Goal: Information Seeking & Learning: Check status

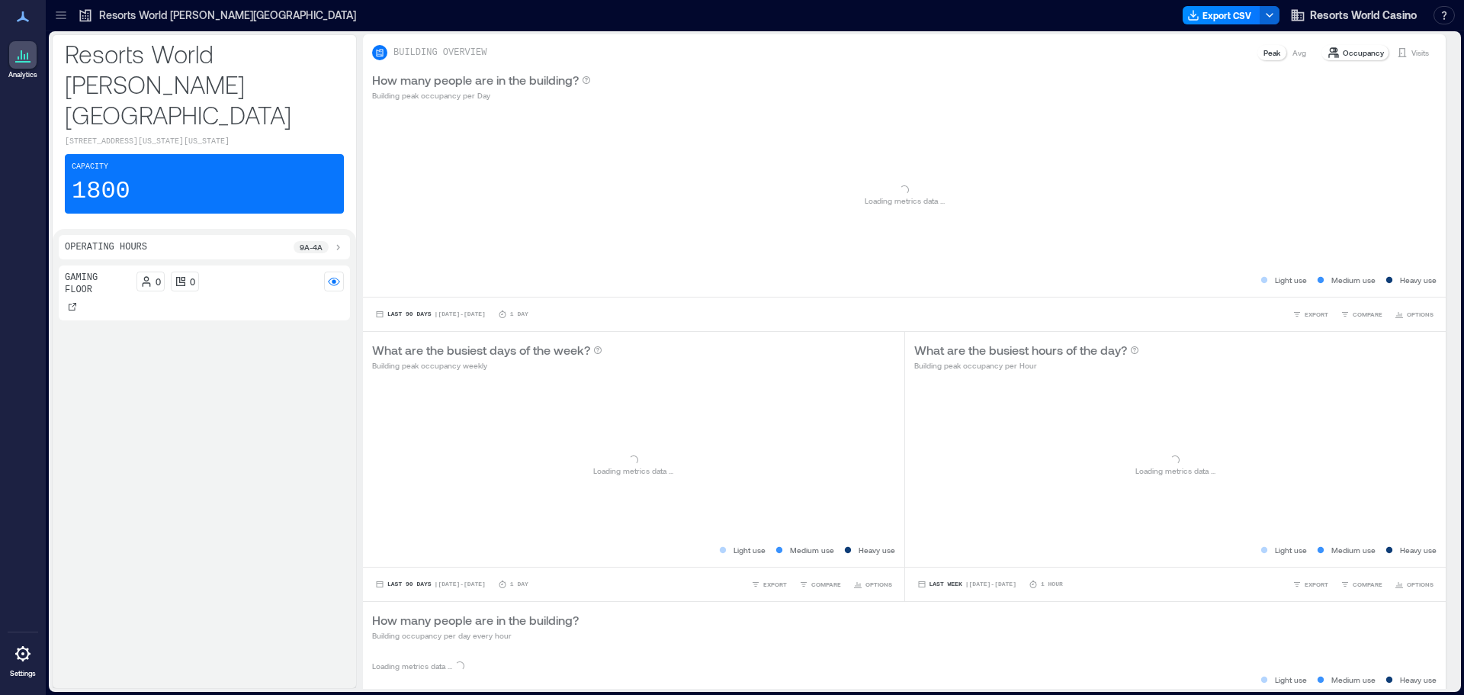
click at [132, 17] on p "Resorts World [PERSON_NAME][GEOGRAPHIC_DATA]" at bounding box center [227, 15] width 257 height 15
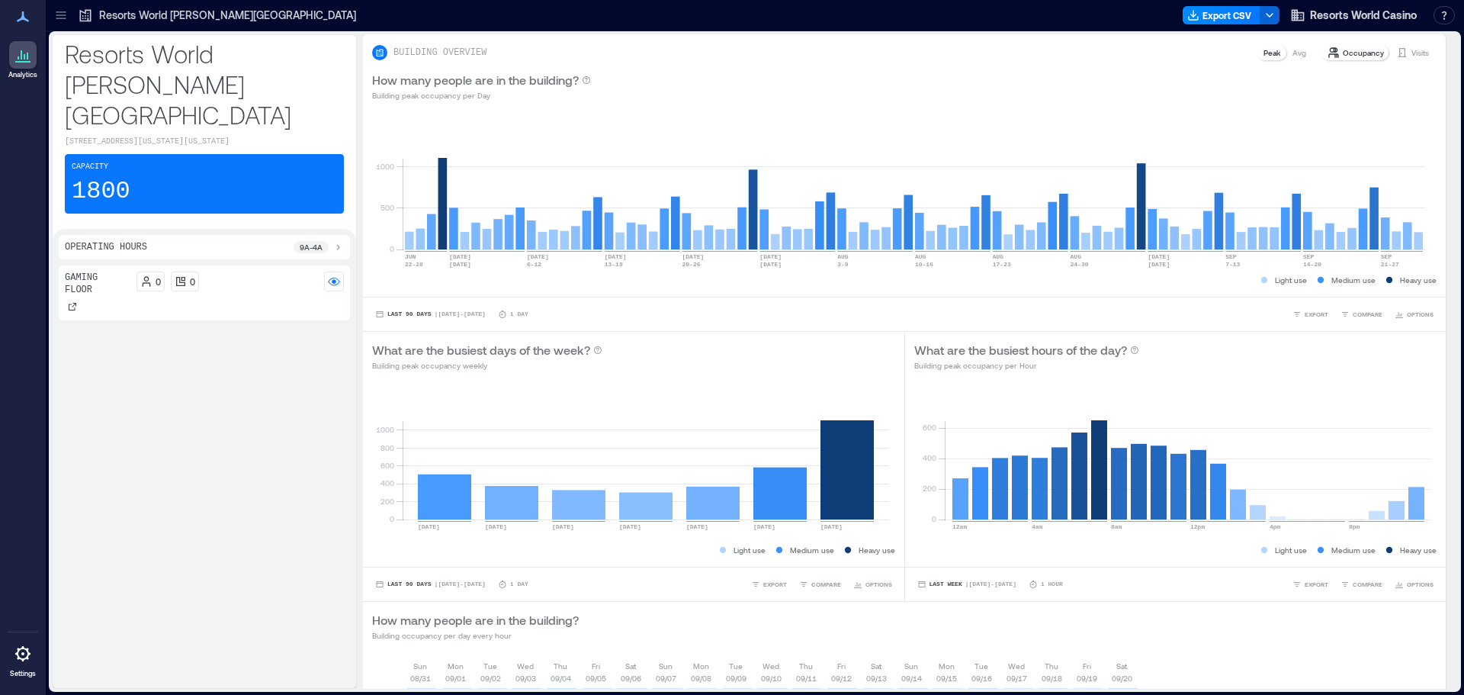
click at [132, 17] on p "Resorts World [PERSON_NAME][GEOGRAPHIC_DATA]" at bounding box center [227, 15] width 257 height 15
click at [1416, 51] on p "Visits" at bounding box center [1420, 53] width 18 height 12
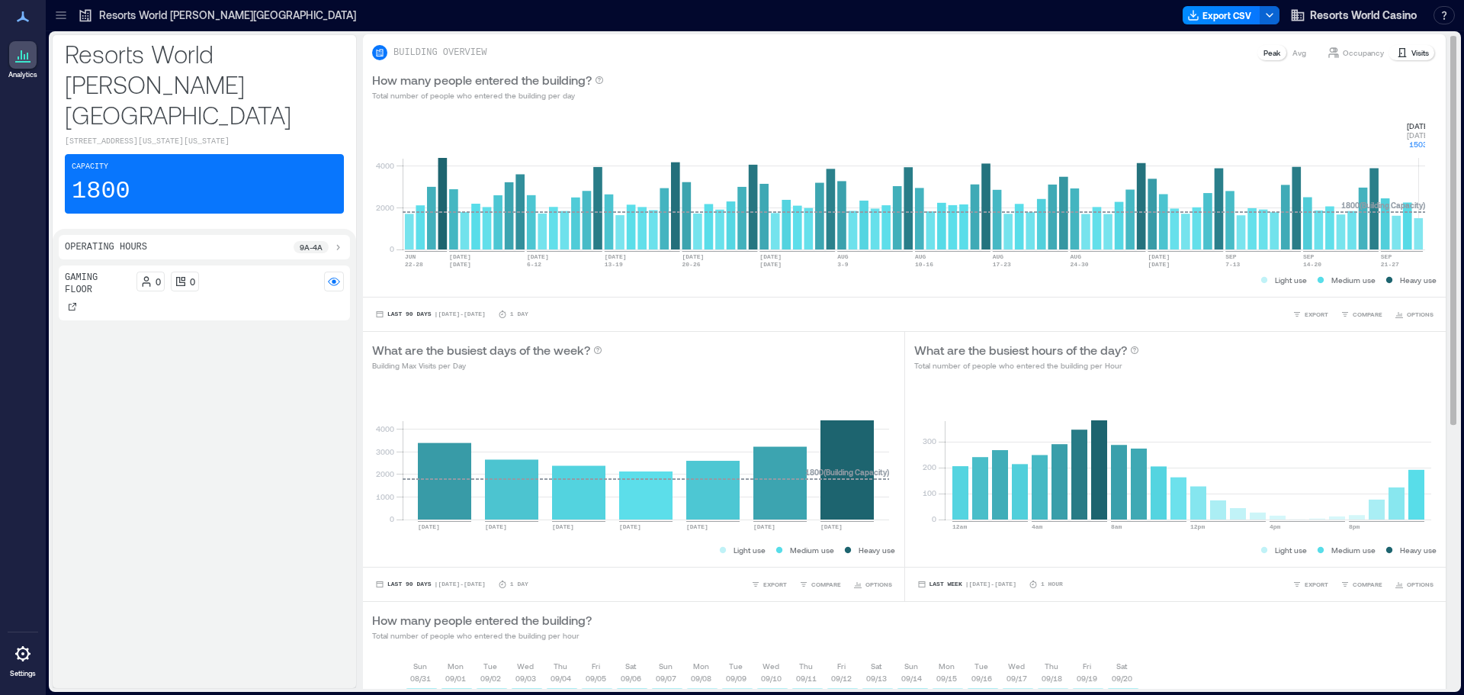
click at [1422, 232] on rect at bounding box center [914, 185] width 1022 height 130
drag, startPoint x: 1409, startPoint y: 122, endPoint x: 1434, endPoint y: 147, distance: 35.6
click at [1434, 147] on div "BUILDING OVERVIEW Peak Avg Occupancy Visits How many people entered the buildin…" at bounding box center [910, 584] width 1095 height 1100
copy g "[DATE] [DATE] 1503"
